Goal: Task Accomplishment & Management: Manage account settings

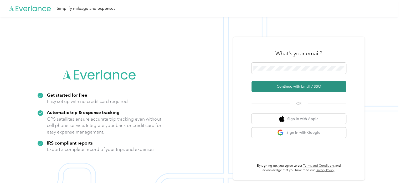
click at [285, 87] on button "Continue with Email / SSO" at bounding box center [299, 86] width 95 height 11
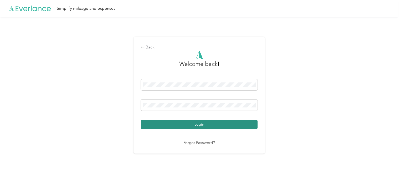
click at [180, 123] on button "Login" at bounding box center [199, 124] width 117 height 9
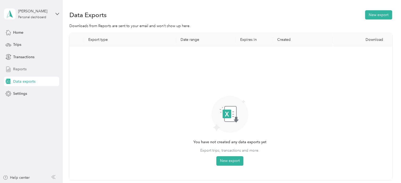
click at [22, 67] on span "Reports" at bounding box center [19, 69] width 13 height 6
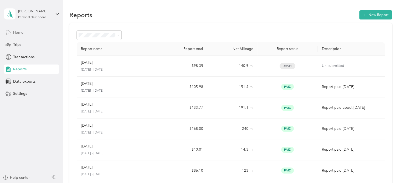
drag, startPoint x: 20, startPoint y: 32, endPoint x: 31, endPoint y: 33, distance: 11.1
click at [31, 33] on div "Home" at bounding box center [31, 32] width 55 height 9
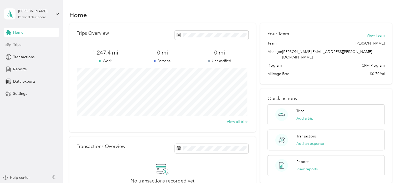
click at [21, 45] on span "Trips" at bounding box center [17, 45] width 8 height 6
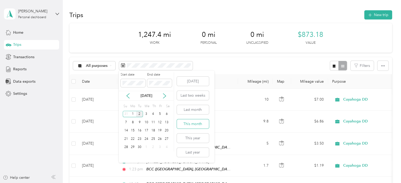
click at [186, 123] on button "This month" at bounding box center [193, 123] width 32 height 9
